Goal: Transaction & Acquisition: Purchase product/service

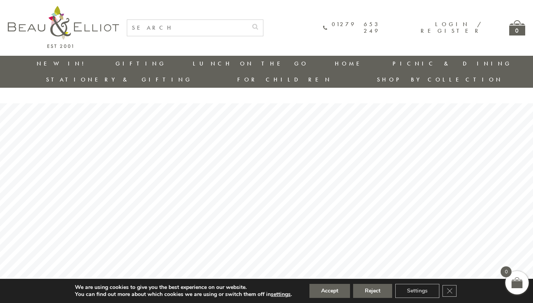
click at [186, 31] on input "text" at bounding box center [187, 28] width 120 height 16
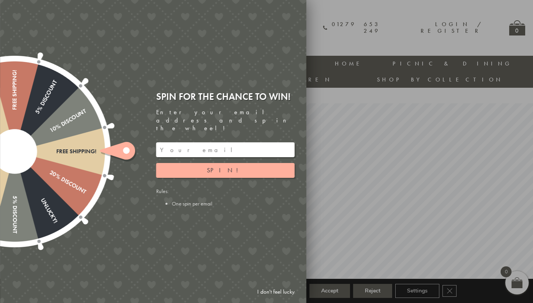
scroll to position [0, 23]
type input "manhattan insulated lunch bag.water bottle and travel mug"
click at [247, 20] on button "submit" at bounding box center [255, 26] width 16 height 12
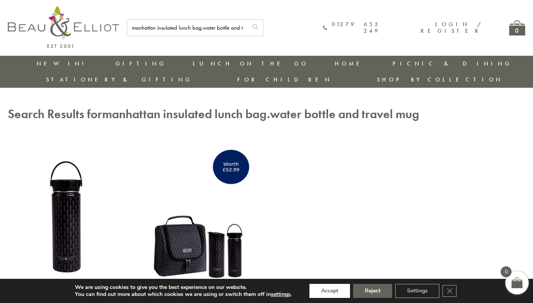
click at [338, 292] on button "Accept" at bounding box center [329, 291] width 41 height 14
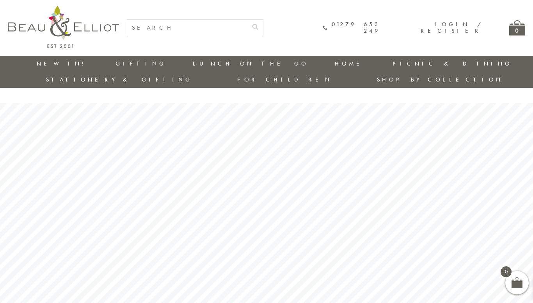
click at [171, 23] on input "text" at bounding box center [187, 28] width 120 height 16
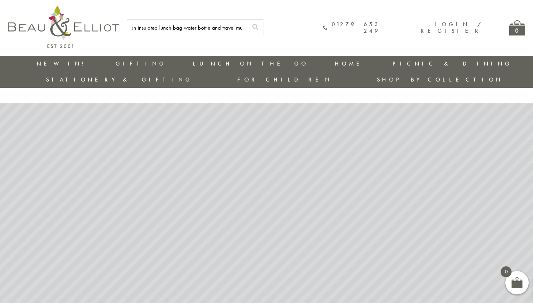
scroll to position [0, 23]
type input "manhattan insulated lunch bag water bottle and travel mug"
click at [247, 20] on button "submit" at bounding box center [255, 26] width 16 height 12
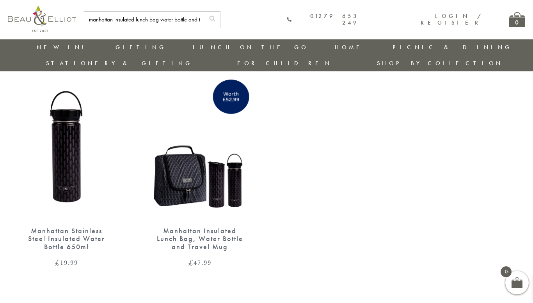
scroll to position [60, 0]
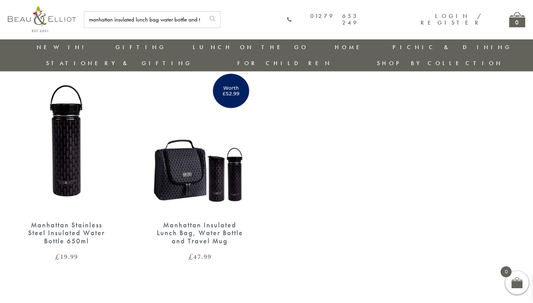
click at [192, 221] on div "Manhattan Insulated Lunch Bag, Water Bottle and Travel Mug" at bounding box center [200, 233] width 90 height 24
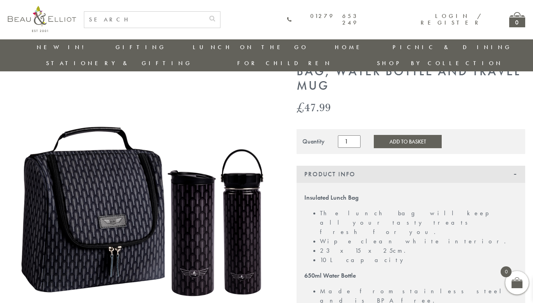
scroll to position [47, 0]
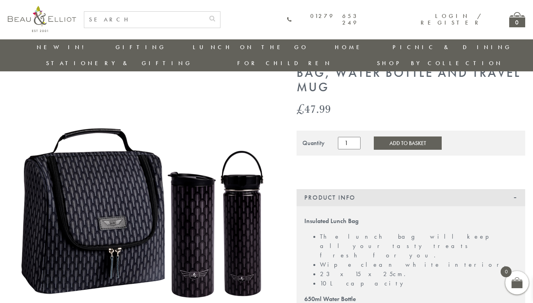
click at [383, 136] on button "Add to Basket" at bounding box center [407, 142] width 68 height 13
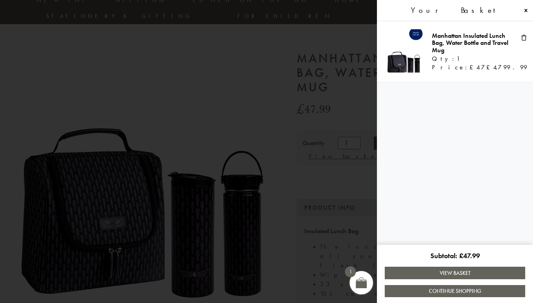
click at [488, 273] on link "View Basket" at bounding box center [454, 273] width 140 height 12
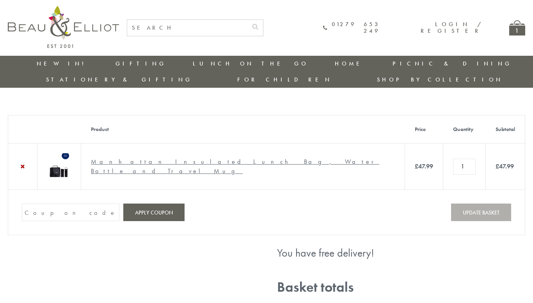
click at [52, 208] on input "Coupon:" at bounding box center [70, 212] width 97 height 18
type input "WELCOME10"
click at [140, 210] on button "Apply coupon" at bounding box center [153, 212] width 61 height 18
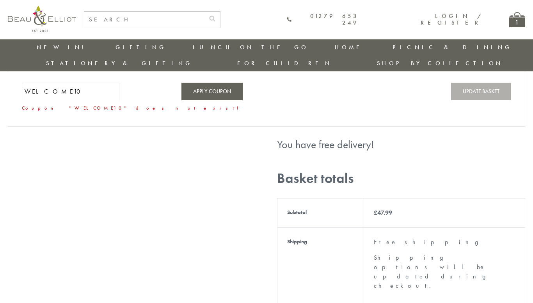
scroll to position [99, 0]
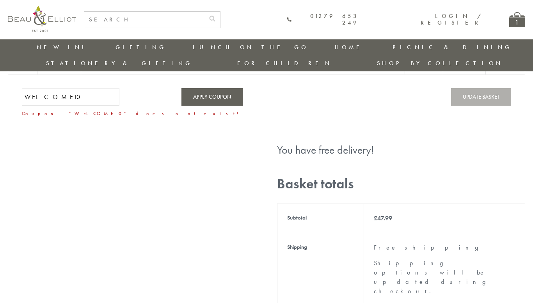
click at [94, 100] on input "WELCOME10" at bounding box center [70, 97] width 97 height 18
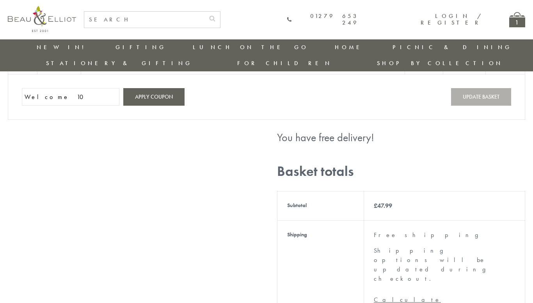
type input "Welcome 10"
click at [150, 92] on button "Apply coupon" at bounding box center [153, 97] width 61 height 18
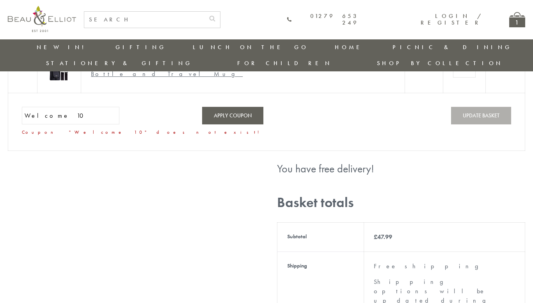
scroll to position [48, 0]
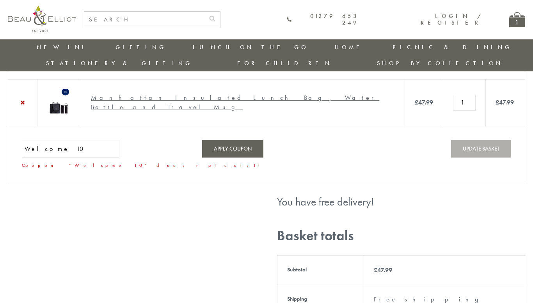
click at [50, 147] on input "Welcome 10" at bounding box center [70, 149] width 97 height 18
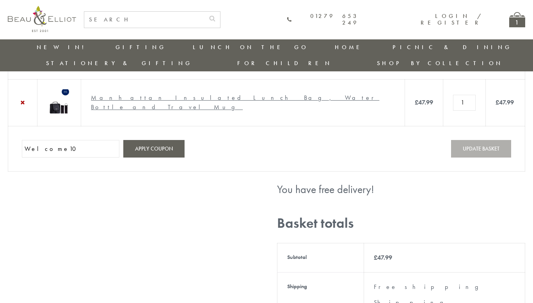
type input "Welcome10"
click at [147, 152] on button "Apply coupon" at bounding box center [153, 149] width 61 height 18
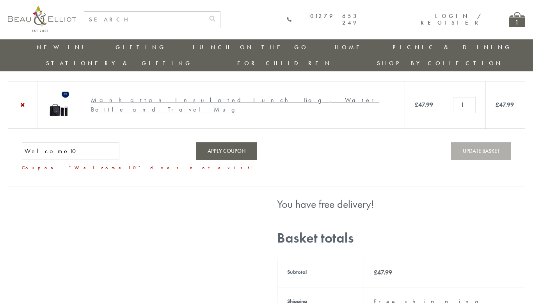
click at [59, 149] on input "Welcome10" at bounding box center [70, 151] width 97 height 18
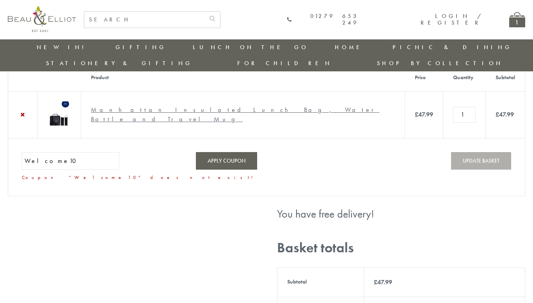
scroll to position [34, 0]
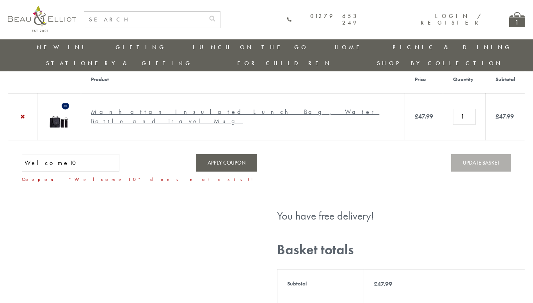
click at [83, 164] on input "Welcome10" at bounding box center [70, 163] width 97 height 18
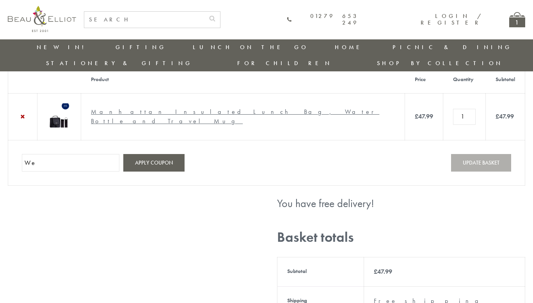
type input "W"
click at [28, 159] on input "''WELCOME10"" at bounding box center [70, 163] width 97 height 18
type input ""WELCOME10""
click at [145, 165] on button "Apply coupon" at bounding box center [153, 163] width 61 height 18
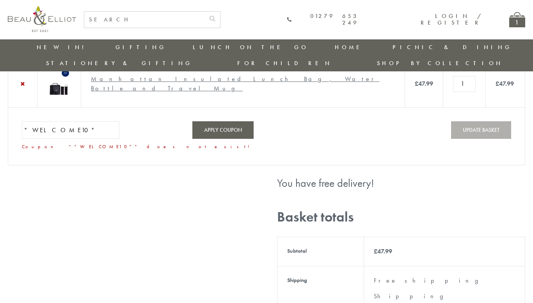
scroll to position [57, 0]
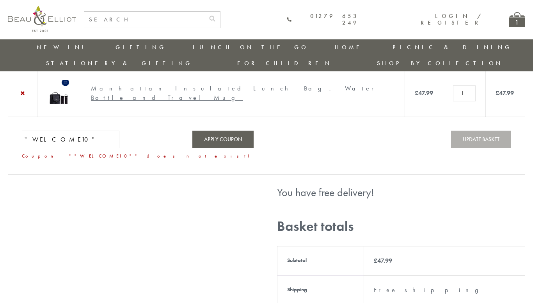
click at [102, 137] on input ""WELCOME10"" at bounding box center [70, 140] width 97 height 18
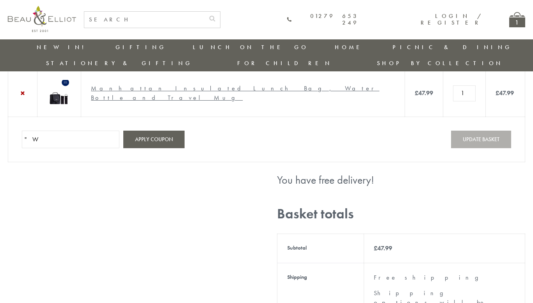
type input """
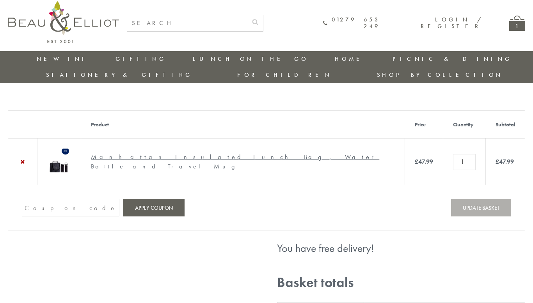
scroll to position [0, 0]
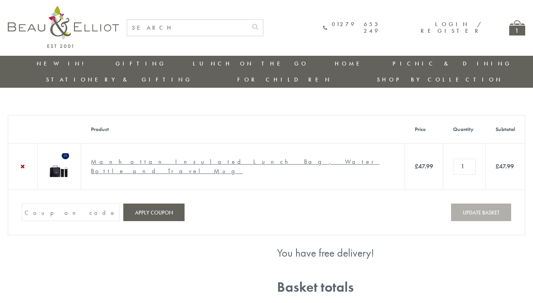
click at [179, 157] on link "Manhattan Insulated Lunch Bag, Water Bottle and Travel Mug" at bounding box center [235, 166] width 288 height 18
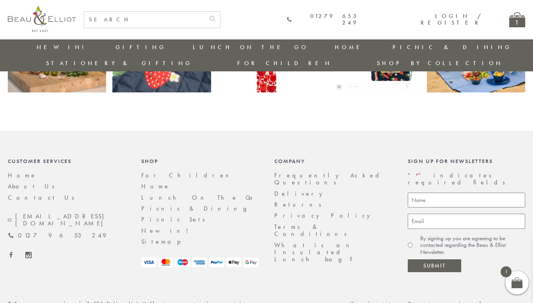
scroll to position [1606, 0]
click at [453, 193] on input "Name *" at bounding box center [466, 200] width 118 height 15
type input "Martin"
click at [445, 214] on input "Email *" at bounding box center [466, 221] width 118 height 15
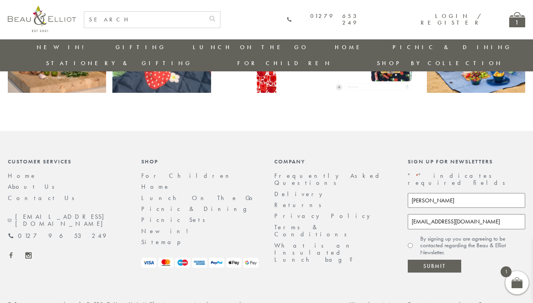
click at [444, 214] on input "springomartin@gmail.com" at bounding box center [466, 221] width 118 height 15
click at [443, 214] on input "springomartin@gmail.com" at bounding box center [466, 221] width 118 height 15
type input "springomartin88@gmail.com"
click at [438, 260] on input "Submit" at bounding box center [433, 266] width 53 height 13
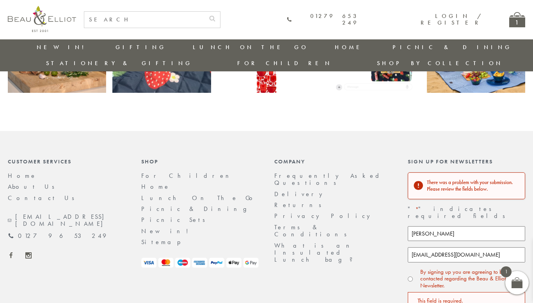
scroll to position [1668, 0]
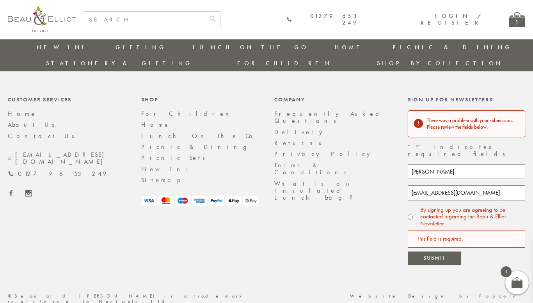
click at [408, 214] on input "By signing up you are agreeing to be contacted regarding the Beau & Elliot News…" at bounding box center [409, 216] width 5 height 5
radio input "true"
click at [437, 230] on div "This field is required." at bounding box center [466, 239] width 118 height 18
click at [439, 251] on input "Submit" at bounding box center [433, 257] width 53 height 13
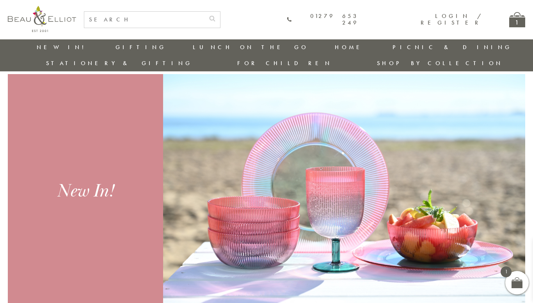
scroll to position [162, 0]
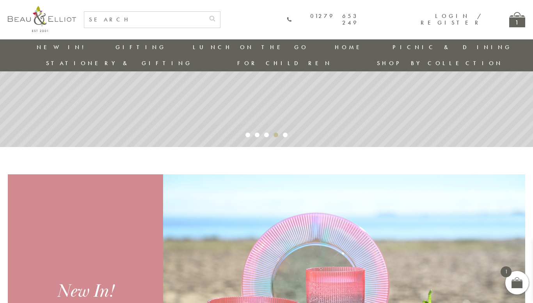
click at [518, 19] on div "1" at bounding box center [517, 19] width 16 height 15
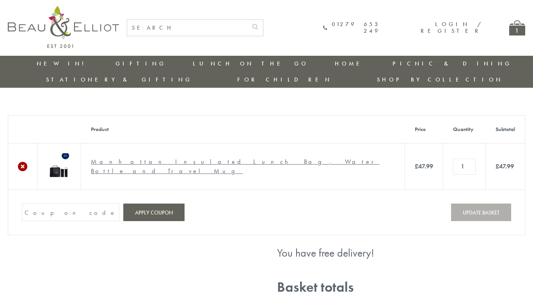
click at [25, 162] on link "×" at bounding box center [22, 166] width 9 height 9
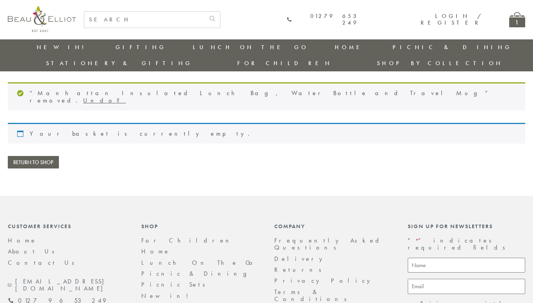
scroll to position [3, 0]
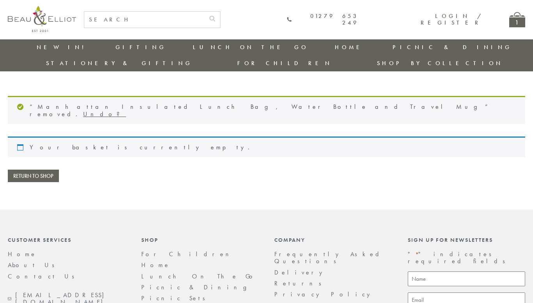
click at [509, 21] on div "1" at bounding box center [517, 19] width 16 height 15
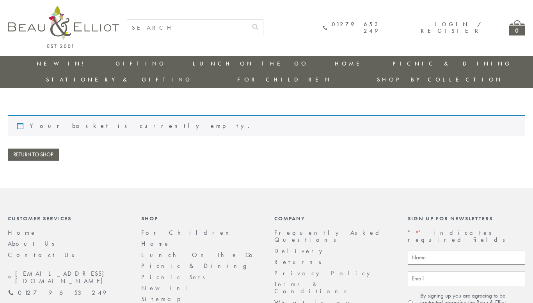
click at [196, 27] on input "text" at bounding box center [187, 28] width 120 height 16
type input "manhattan insulated lunch box"
click at [247, 20] on button "submit" at bounding box center [255, 26] width 16 height 12
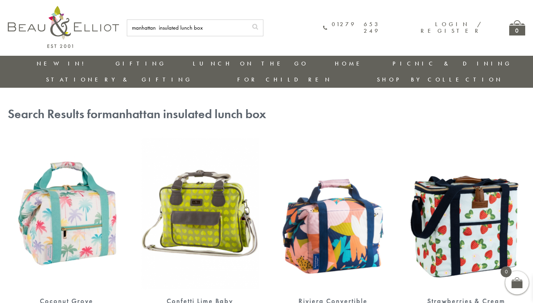
click at [227, 28] on input "manhattan insulated lunch box" at bounding box center [187, 28] width 120 height 16
type input "manhattan insulated lunch box water bottle and travel mug"
click at [247, 20] on button "submit" at bounding box center [255, 26] width 16 height 12
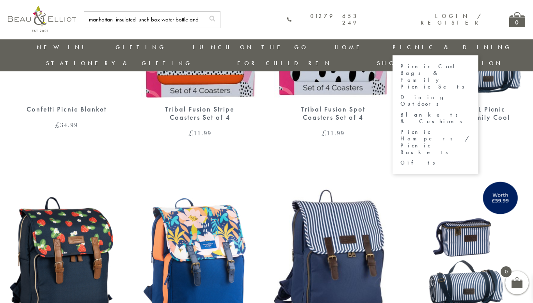
scroll to position [2098, 0]
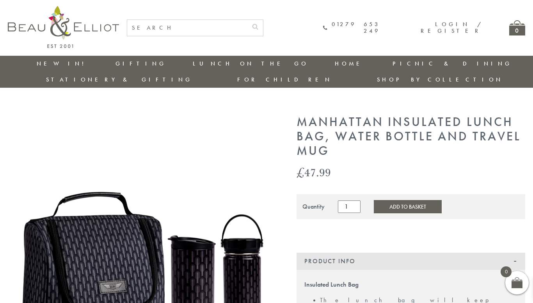
click at [393, 200] on button "Add to Basket" at bounding box center [407, 206] width 68 height 13
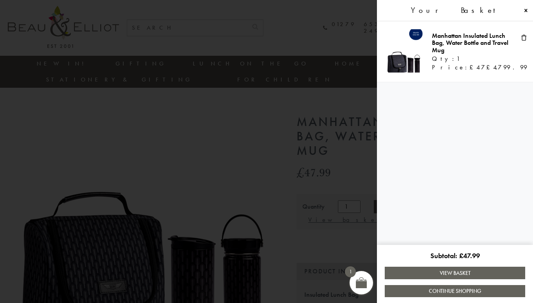
click at [483, 268] on link "View Basket" at bounding box center [454, 273] width 140 height 12
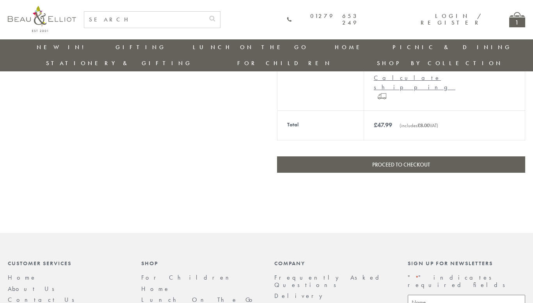
scroll to position [381, 0]
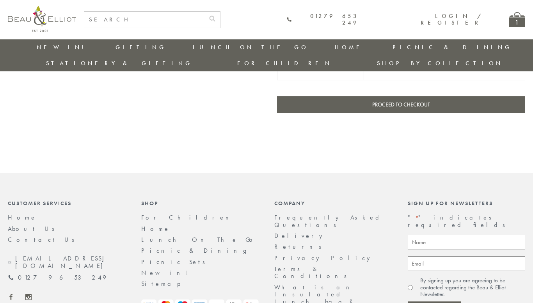
click at [291, 232] on link "Delivery" at bounding box center [300, 236] width 52 height 8
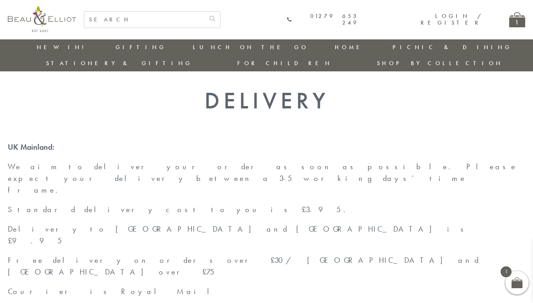
scroll to position [11, 0]
click at [510, 20] on div "1" at bounding box center [517, 19] width 16 height 15
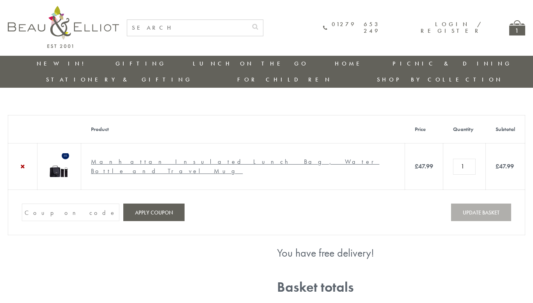
click at [516, 32] on div "1" at bounding box center [517, 27] width 16 height 15
click at [238, 159] on link "Manhattan Insulated Lunch Bag, Water Bottle and Travel Mug" at bounding box center [235, 166] width 288 height 18
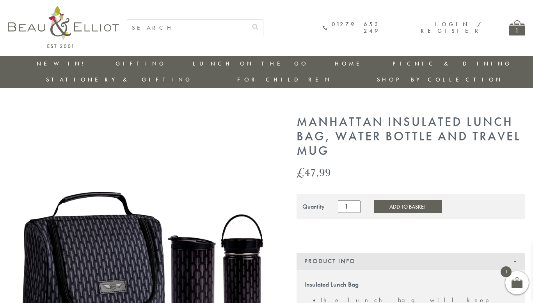
click at [402, 200] on button "Add to Basket" at bounding box center [407, 206] width 68 height 13
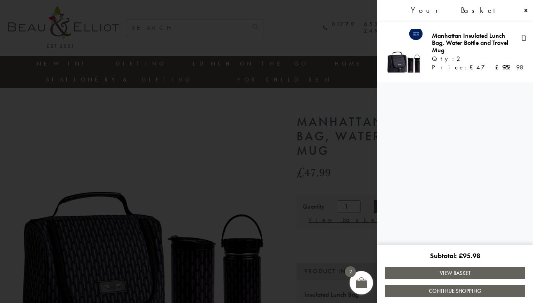
click at [460, 275] on link "View Basket" at bounding box center [454, 273] width 140 height 12
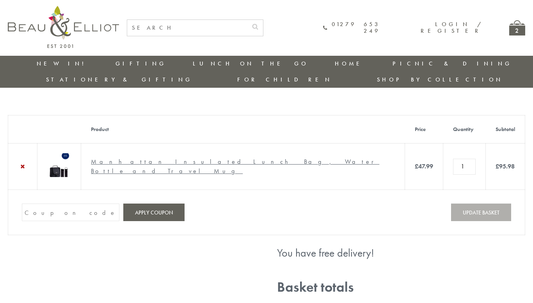
type input "1"
click at [453, 161] on input "1" at bounding box center [464, 167] width 23 height 16
click at [487, 212] on button "Update basket" at bounding box center [481, 212] width 60 height 18
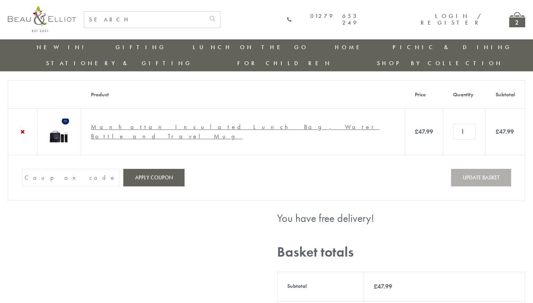
scroll to position [52, 0]
click at [65, 175] on input "Coupon:" at bounding box center [70, 177] width 97 height 18
type input "GHM9BH6T"
click at [166, 179] on button "Apply coupon" at bounding box center [153, 177] width 61 height 18
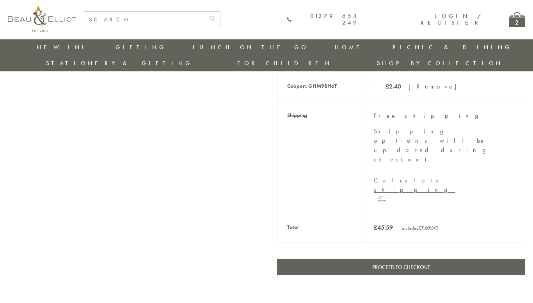
scroll to position [277, 0]
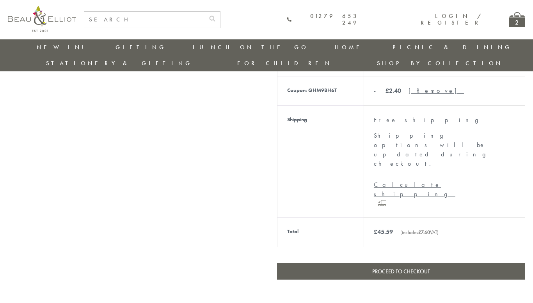
click at [397, 263] on link "Proceed to checkout" at bounding box center [401, 271] width 248 height 16
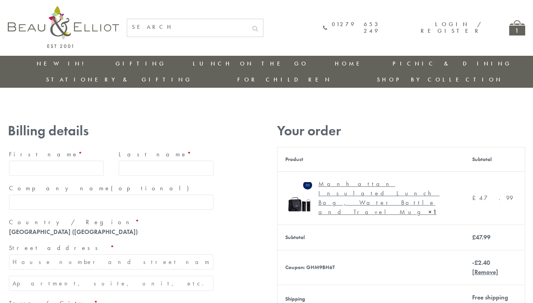
click at [60, 153] on div "Billing details First name * Last name * Company name (optional) Country / Regi…" at bounding box center [111, 290] width 207 height 350
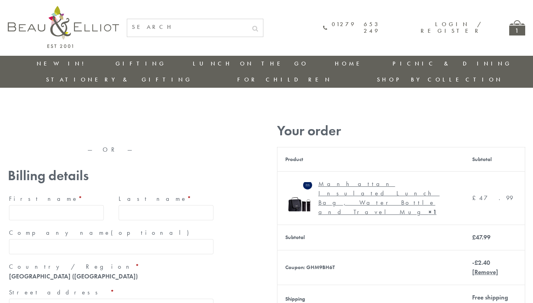
type input "[PERSON_NAME]"
type input "Springo"
type input "[STREET_ADDRESS][PERSON_NAME]"
type input "[GEOGRAPHIC_DATA]"
type input "SW1W 9AG"
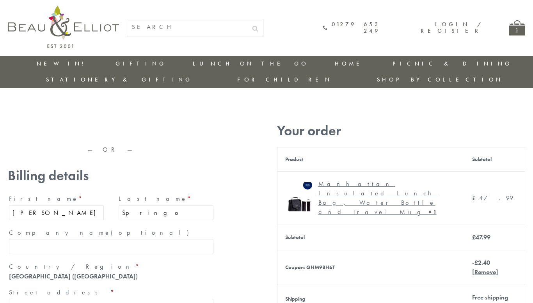
type input "[PHONE_NUMBER]"
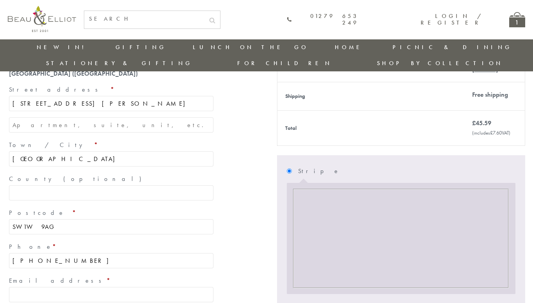
scroll to position [242, 0]
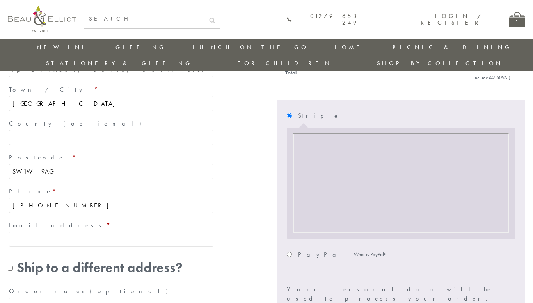
click at [39, 232] on input "Email address *" at bounding box center [111, 239] width 204 height 15
click at [46, 232] on input "[EMAIL_ADDRESS][DOMAIN_NAME]" at bounding box center [111, 239] width 204 height 15
type input "[EMAIL_ADDRESS][DOMAIN_NAME]"
click at [243, 255] on div "— OR — Billing details First name * [PERSON_NAME] Last name * Springo Company n…" at bounding box center [266, 142] width 517 height 571
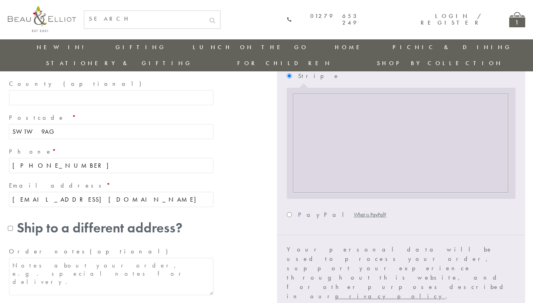
scroll to position [294, 0]
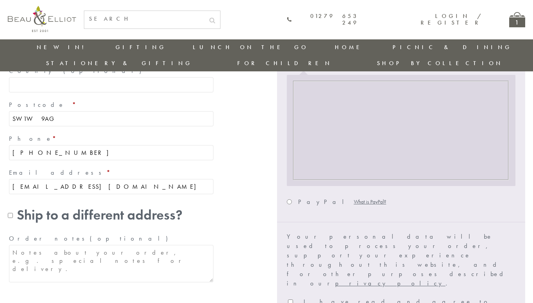
click at [291, 299] on input "I have read and agree to the website terms and conditions *" at bounding box center [290, 301] width 5 height 5
checkbox input "true"
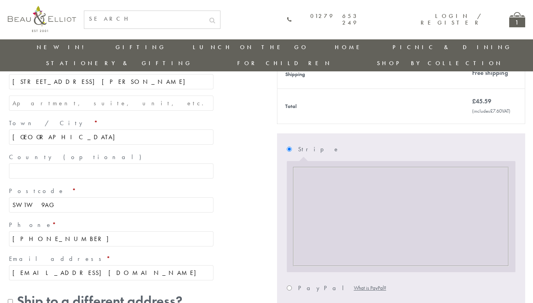
scroll to position [269, 0]
